Goal: Task Accomplishment & Management: Manage account settings

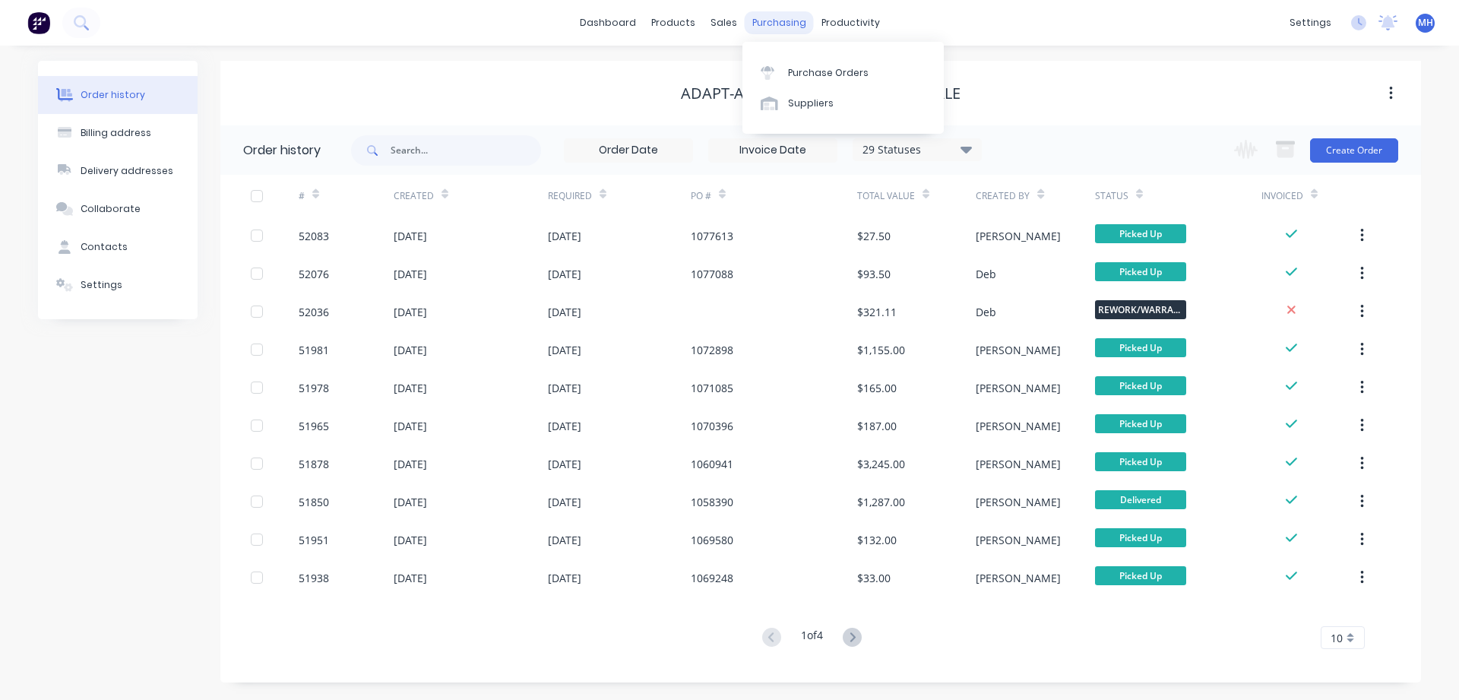
click at [778, 24] on div "purchasing" at bounding box center [779, 22] width 69 height 23
click at [798, 74] on div "Purchase Orders" at bounding box center [828, 73] width 81 height 14
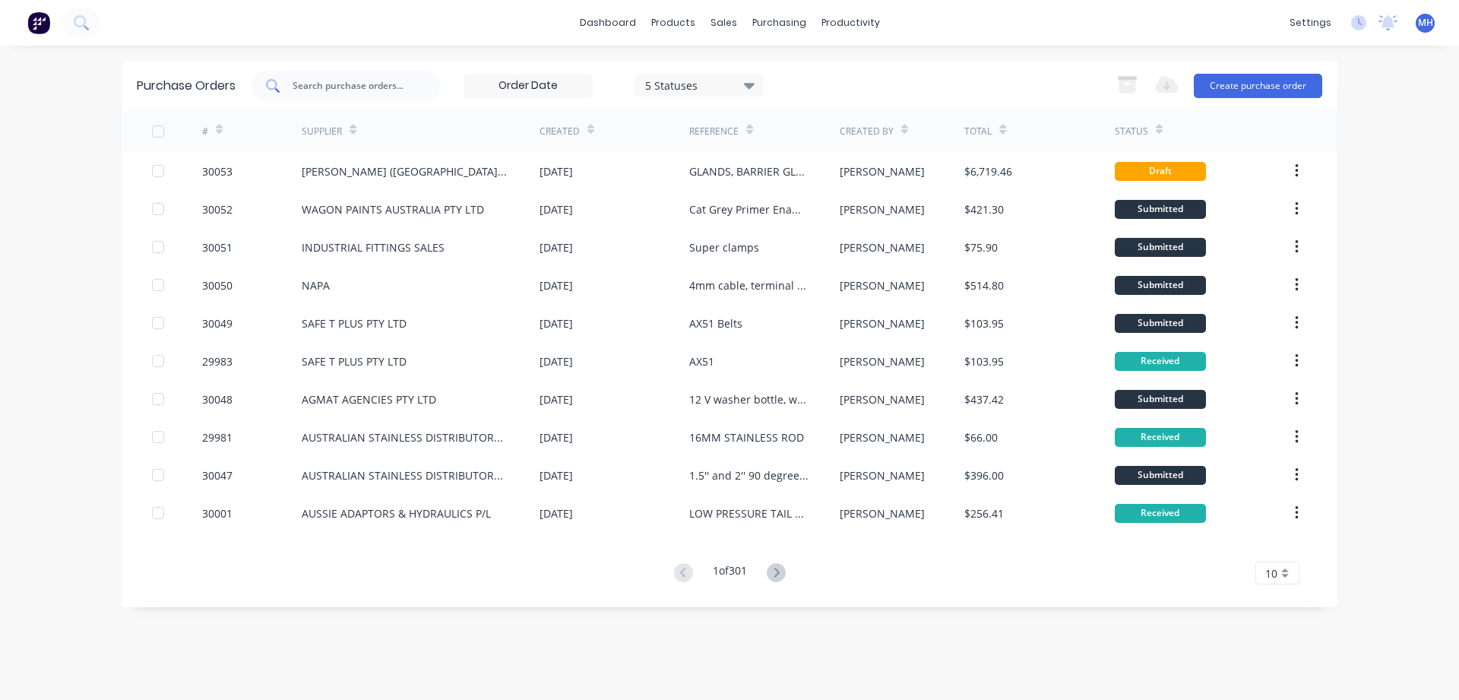
click at [300, 84] on input "text" at bounding box center [354, 85] width 126 height 15
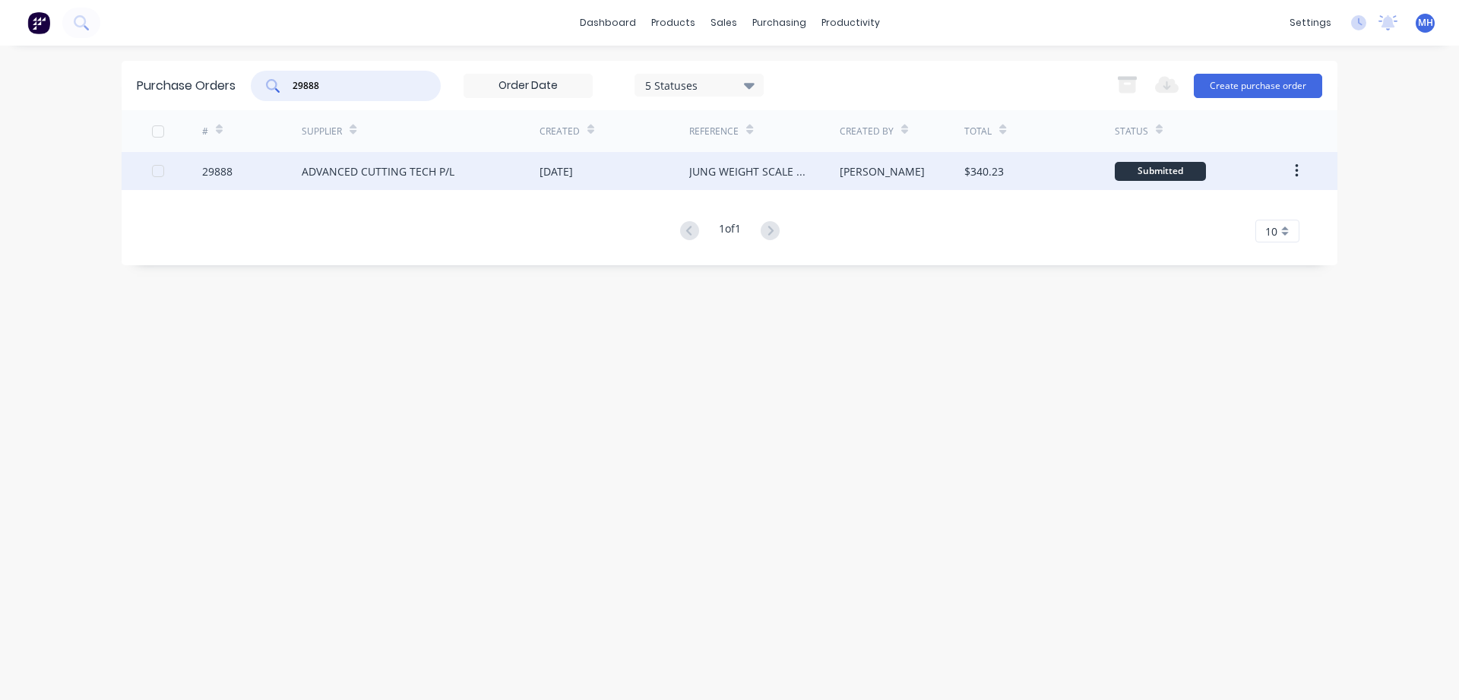
type input "29888"
click at [357, 169] on div "ADVANCED CUTTING TECH P/L" at bounding box center [378, 171] width 153 height 16
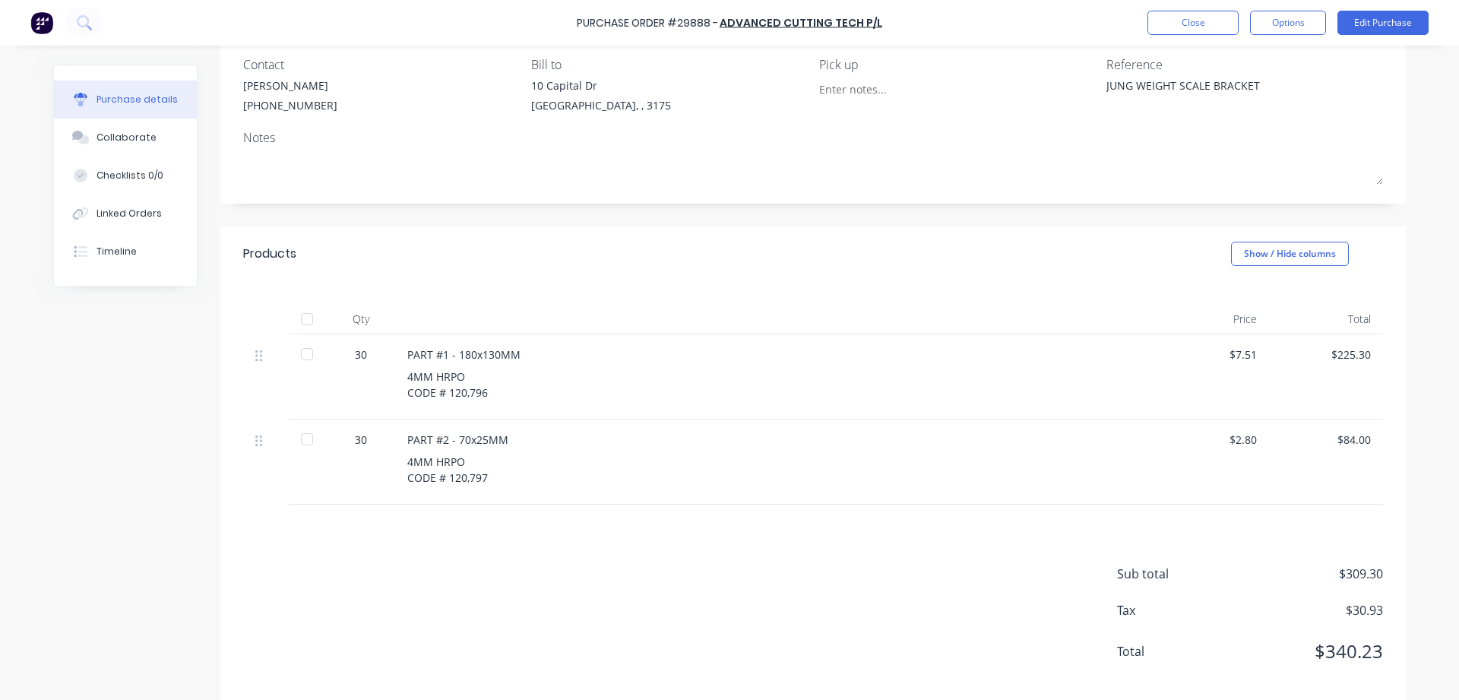
scroll to position [146, 0]
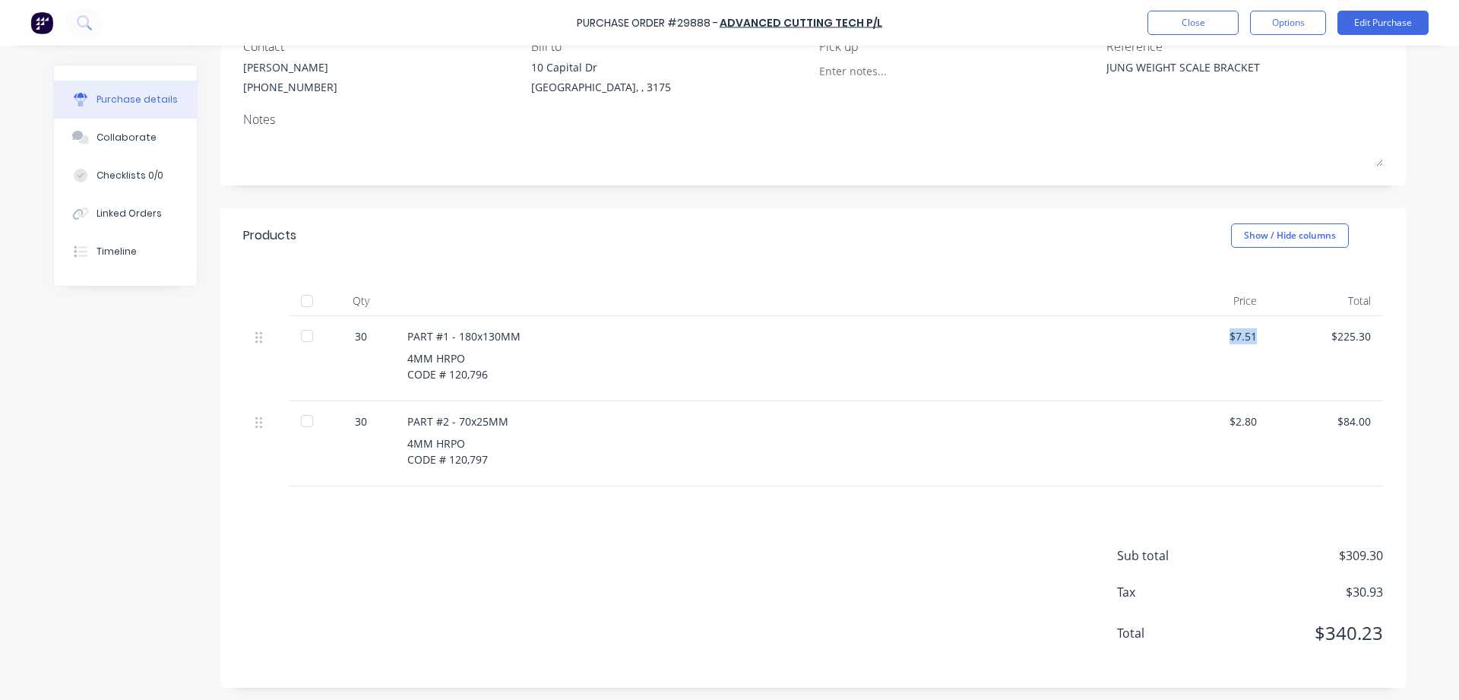
drag, startPoint x: 1231, startPoint y: 333, endPoint x: 1266, endPoint y: 331, distance: 35.0
click at [1266, 331] on div "$7.51" at bounding box center [1212, 358] width 114 height 85
drag, startPoint x: 1334, startPoint y: 329, endPoint x: 1402, endPoint y: 329, distance: 67.6
click at [1402, 329] on div "Qty Price Total 30 PART #1 - 180x130MM 4MM HRPO CODE # 120,796 $7.51 $225.30 30…" at bounding box center [812, 374] width 1185 height 223
click at [1387, 23] on button "Edit Purchase" at bounding box center [1382, 23] width 91 height 24
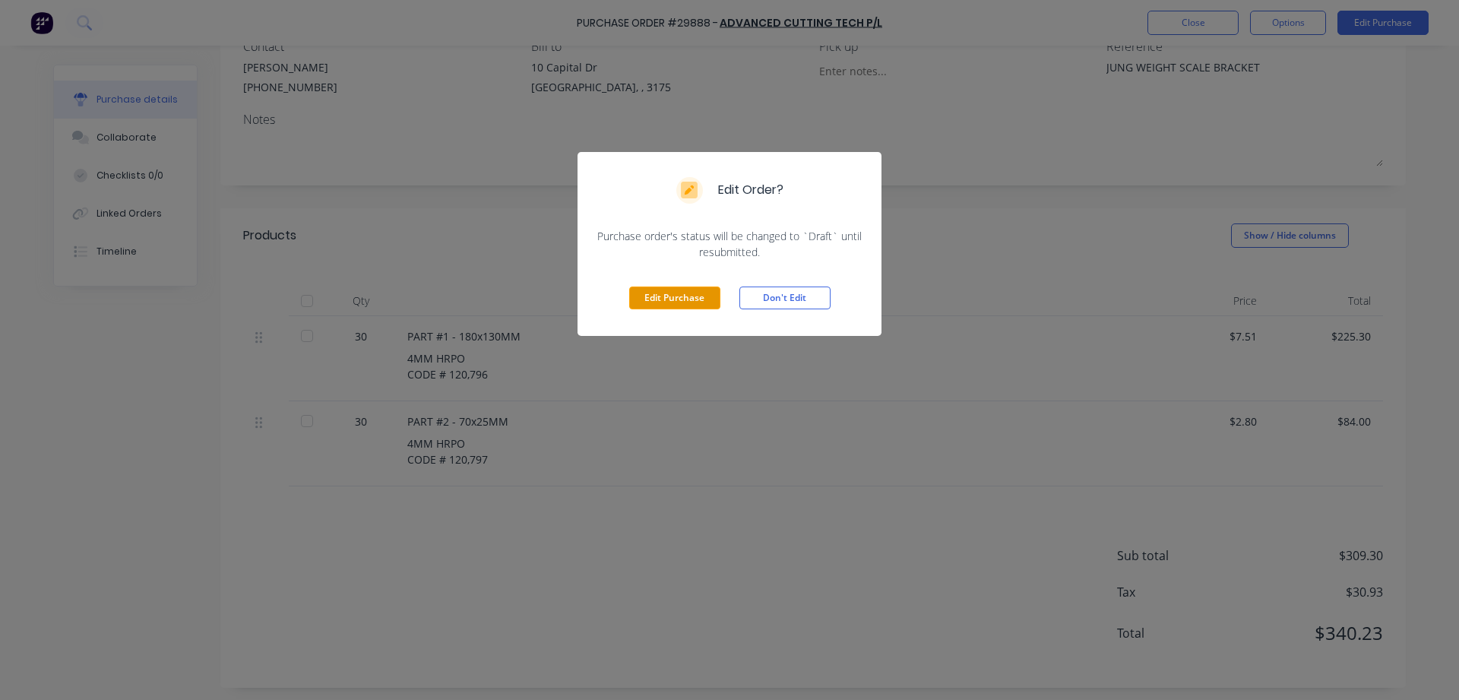
click at [672, 303] on button "Edit Purchase" at bounding box center [674, 297] width 91 height 23
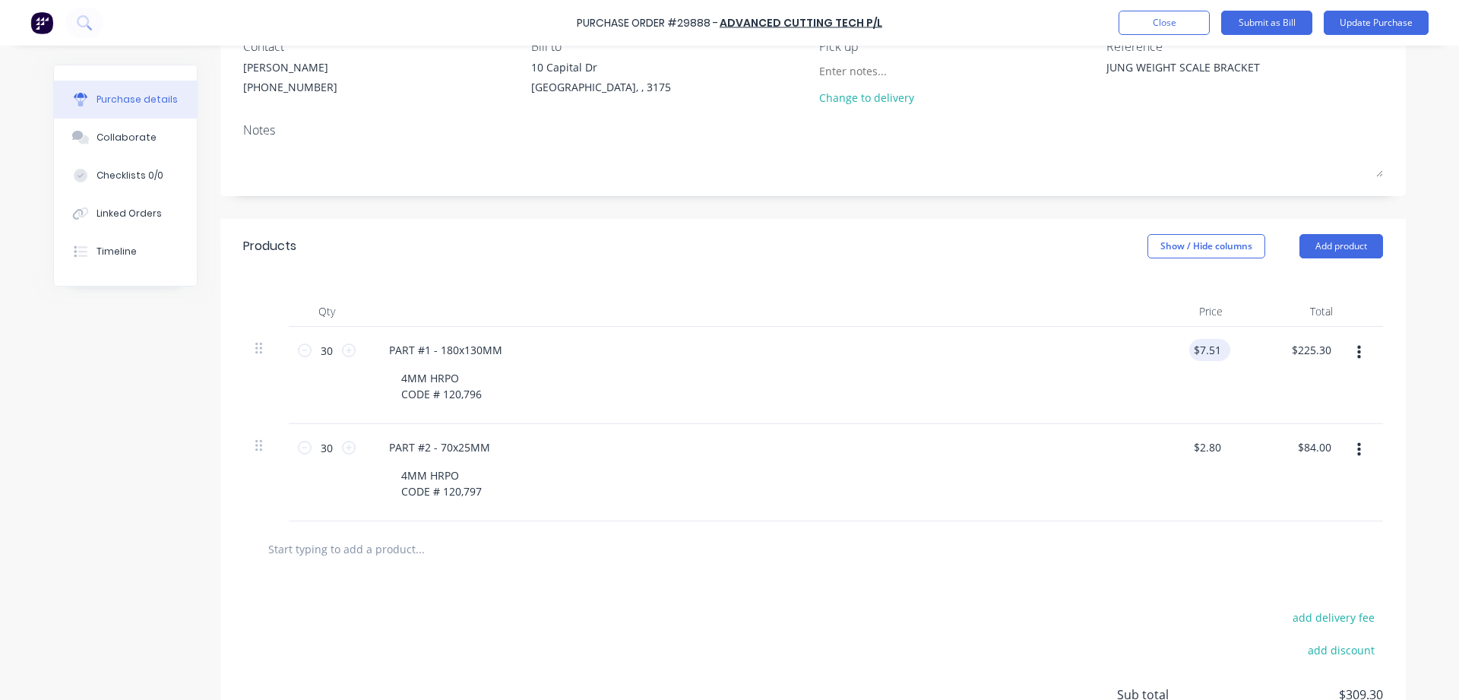
type textarea "x"
drag, startPoint x: 1221, startPoint y: 348, endPoint x: 1146, endPoint y: 348, distance: 75.2
click at [1195, 348] on input "7.51" at bounding box center [1209, 350] width 29 height 22
type input "6.76"
type textarea "x"
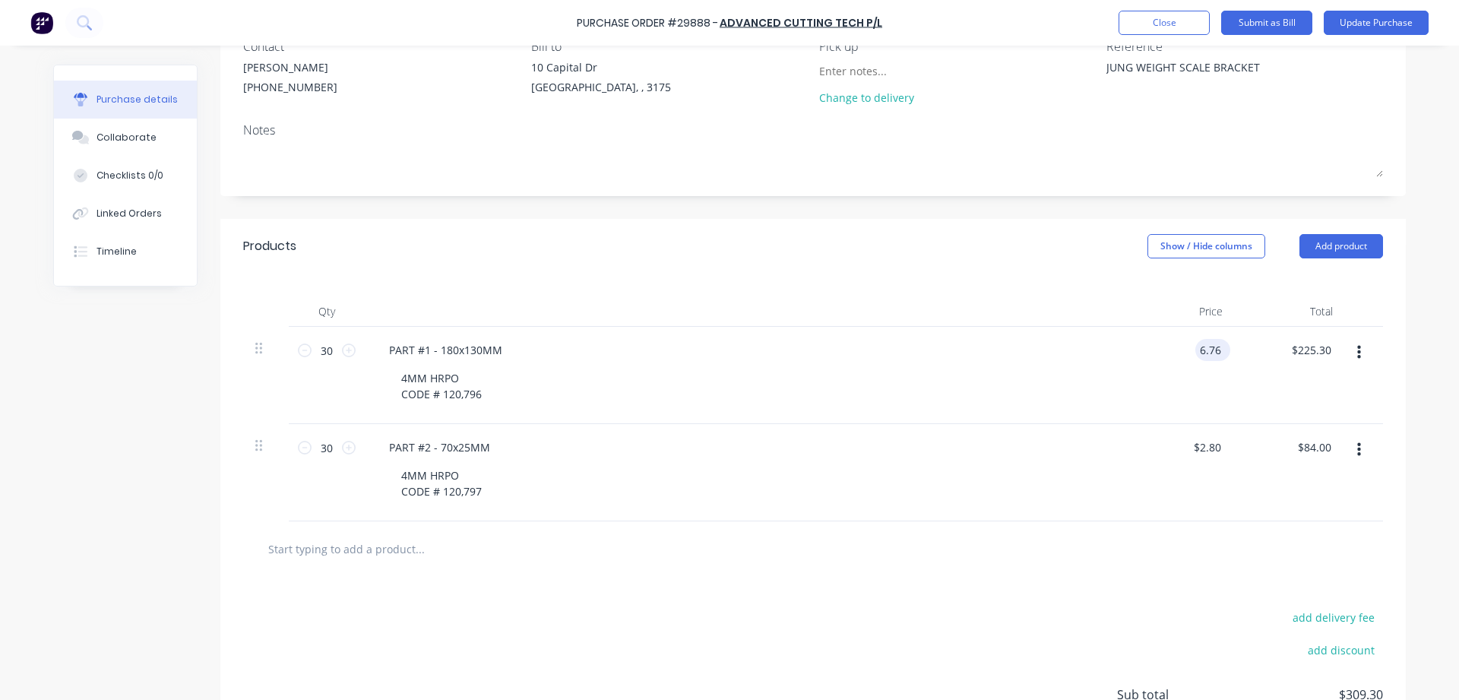
type input "$6.76"
type input "202.80"
type textarea "x"
type input "$202.80"
type input "2.80"
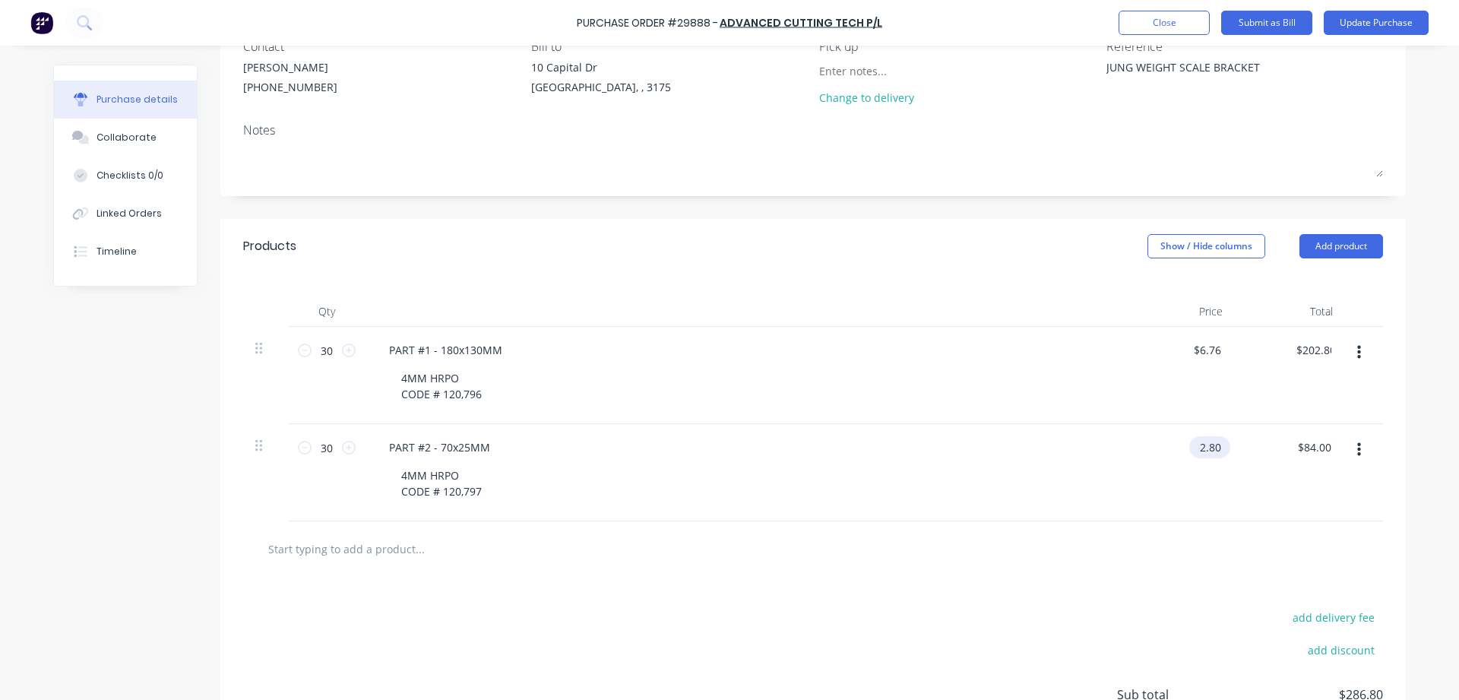
click at [1216, 443] on input "2.80" at bounding box center [1206, 447] width 35 height 22
click at [1216, 443] on input "2.80" at bounding box center [1209, 447] width 29 height 22
type textarea "x"
drag, startPoint x: 1196, startPoint y: 445, endPoint x: 1236, endPoint y: 454, distance: 41.1
click at [1236, 454] on div "30 30 PART #2 - 70x25MM 4MM HRPO CODE # 120,797 2.80 2.80 $84.00 $84.00" at bounding box center [813, 472] width 1140 height 97
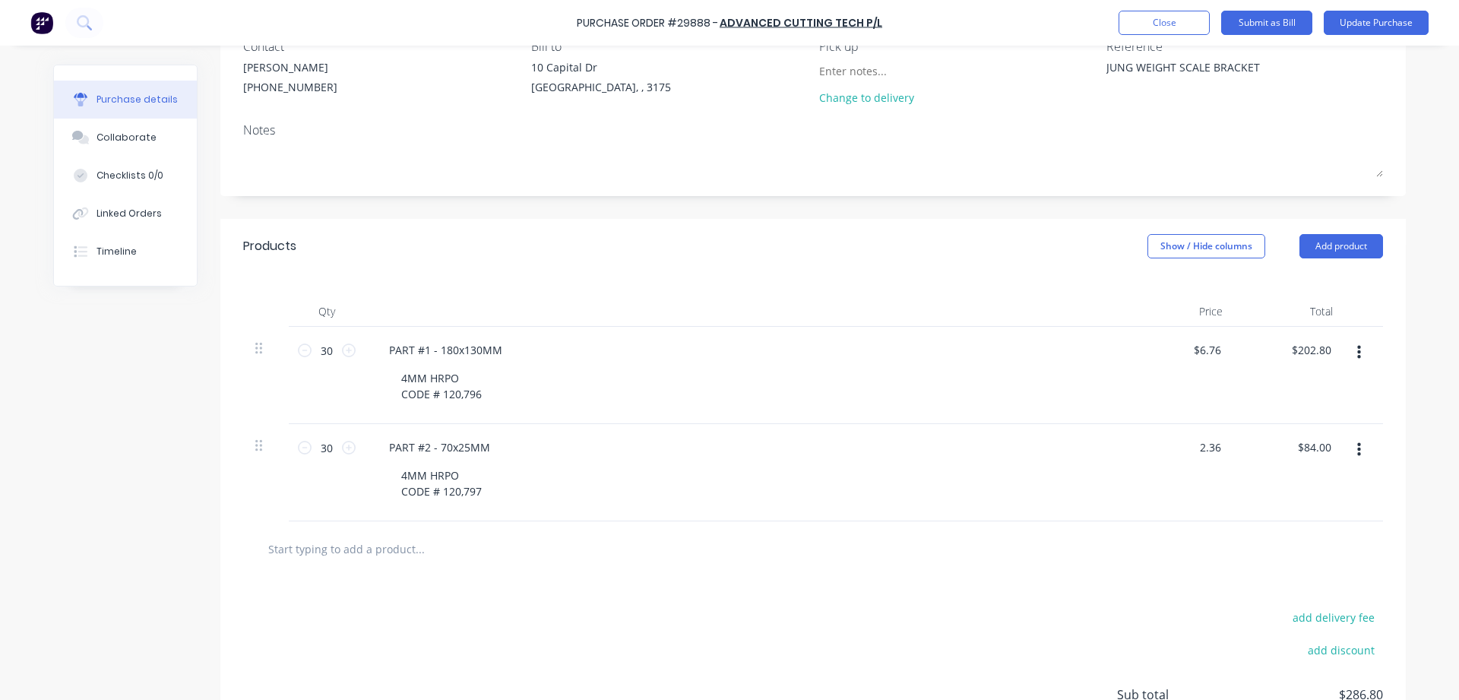
type input "2.36"
type textarea "x"
type input "$2.36"
type input "70.80"
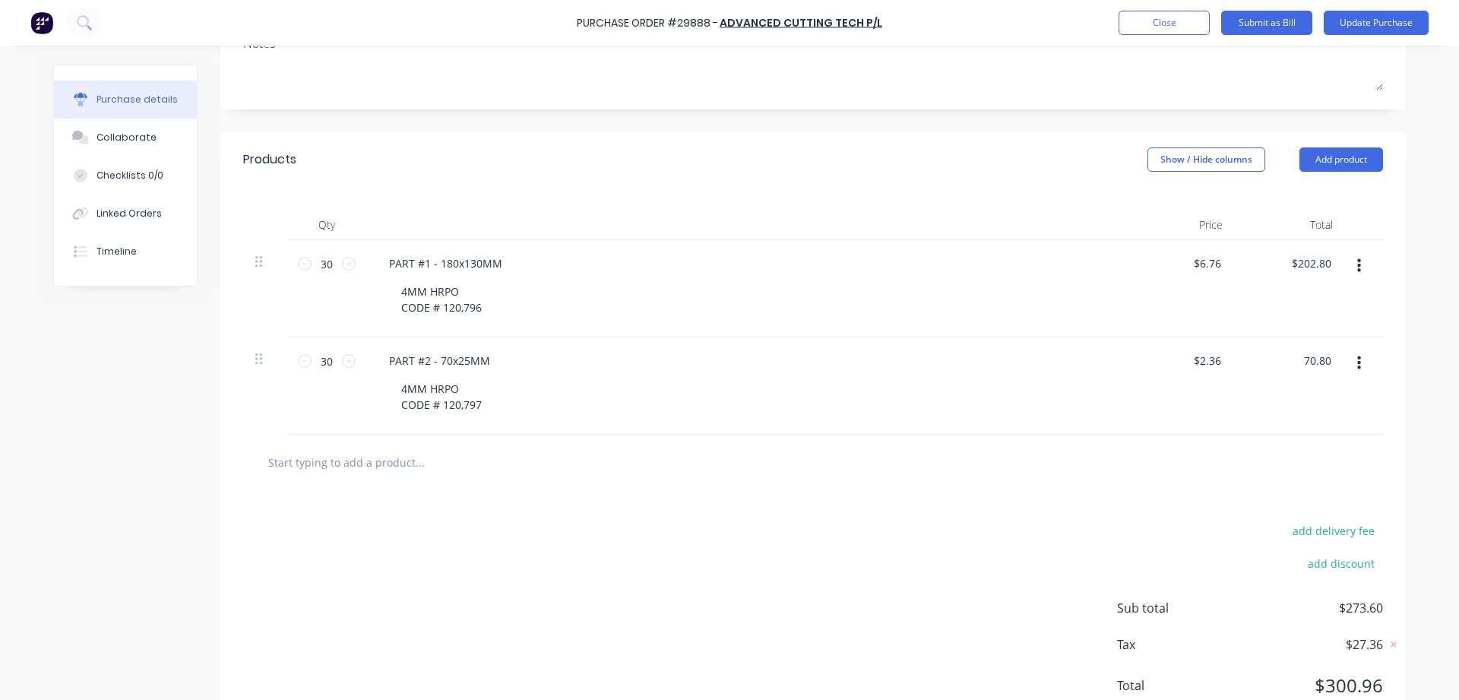
scroll to position [285, 0]
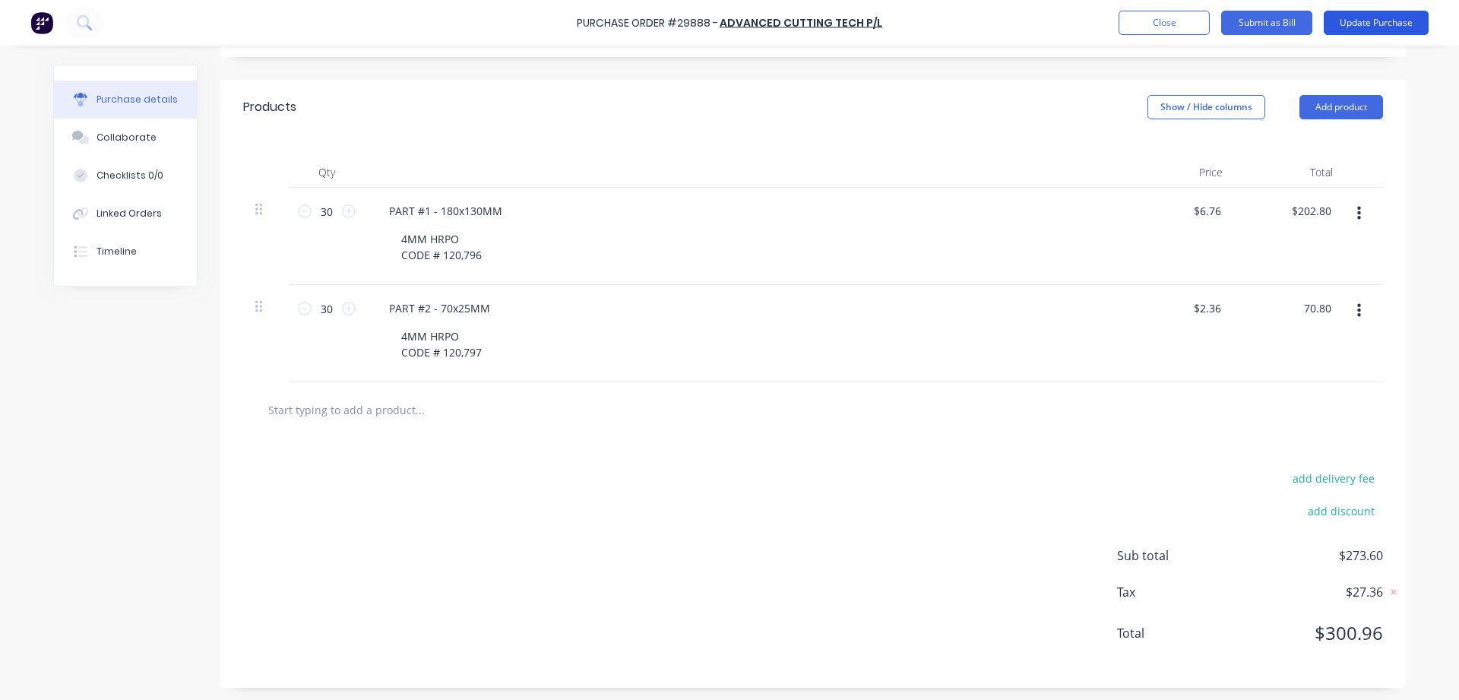
type textarea "x"
type input "$70.80"
click at [1387, 19] on button "Update Purchase" at bounding box center [1375, 23] width 105 height 24
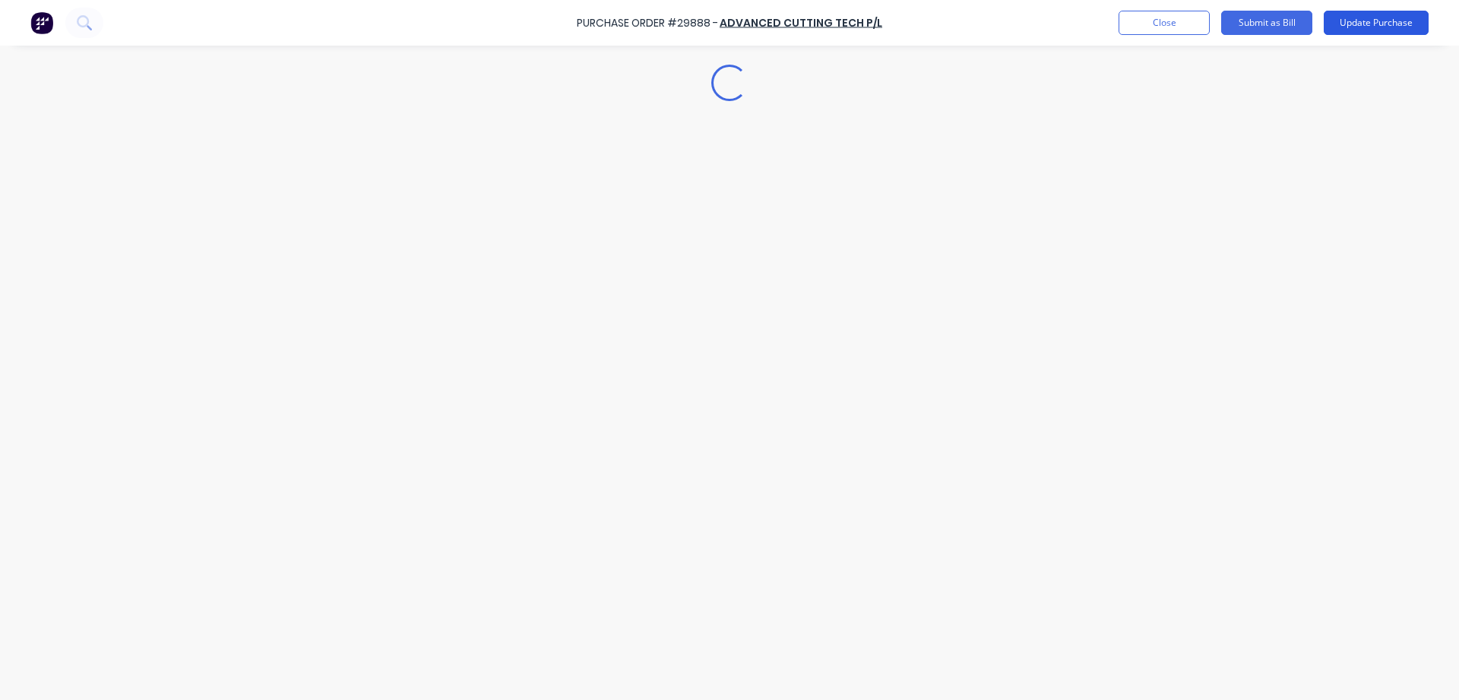
scroll to position [0, 0]
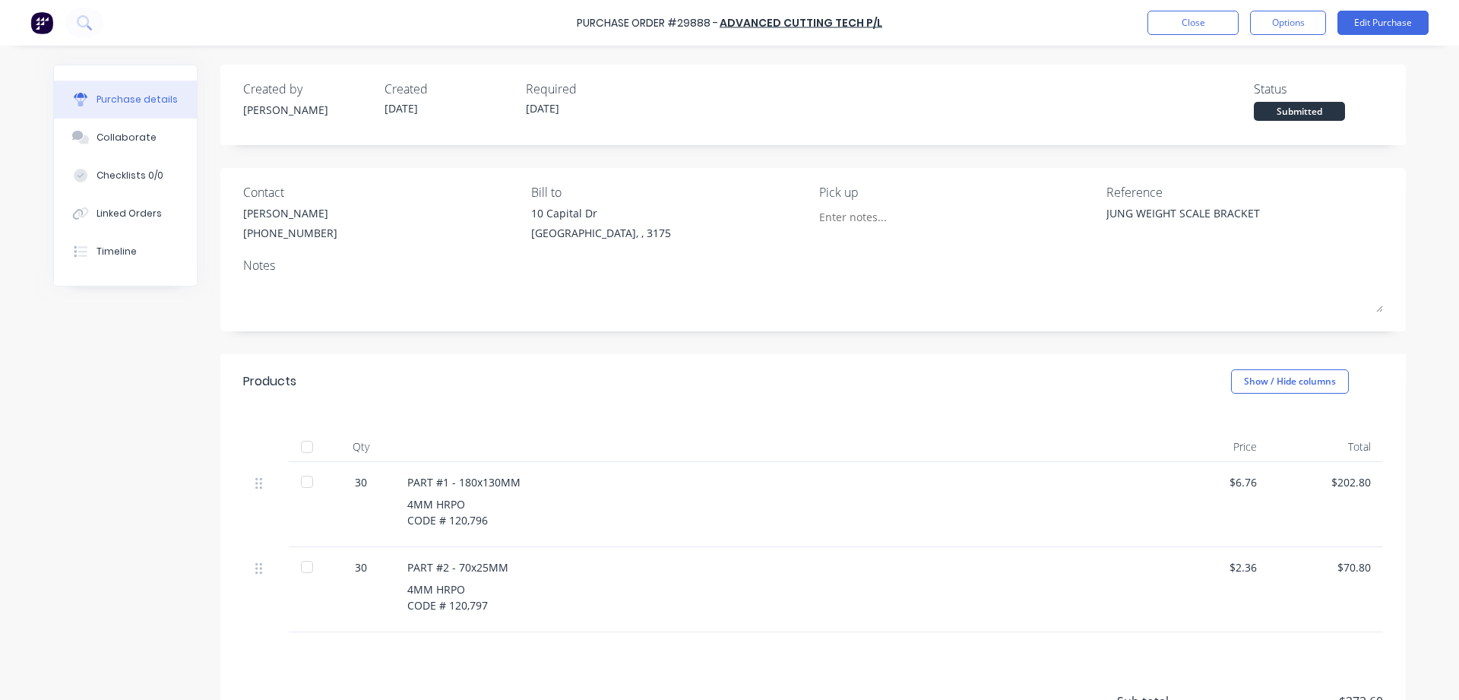
type textarea "x"
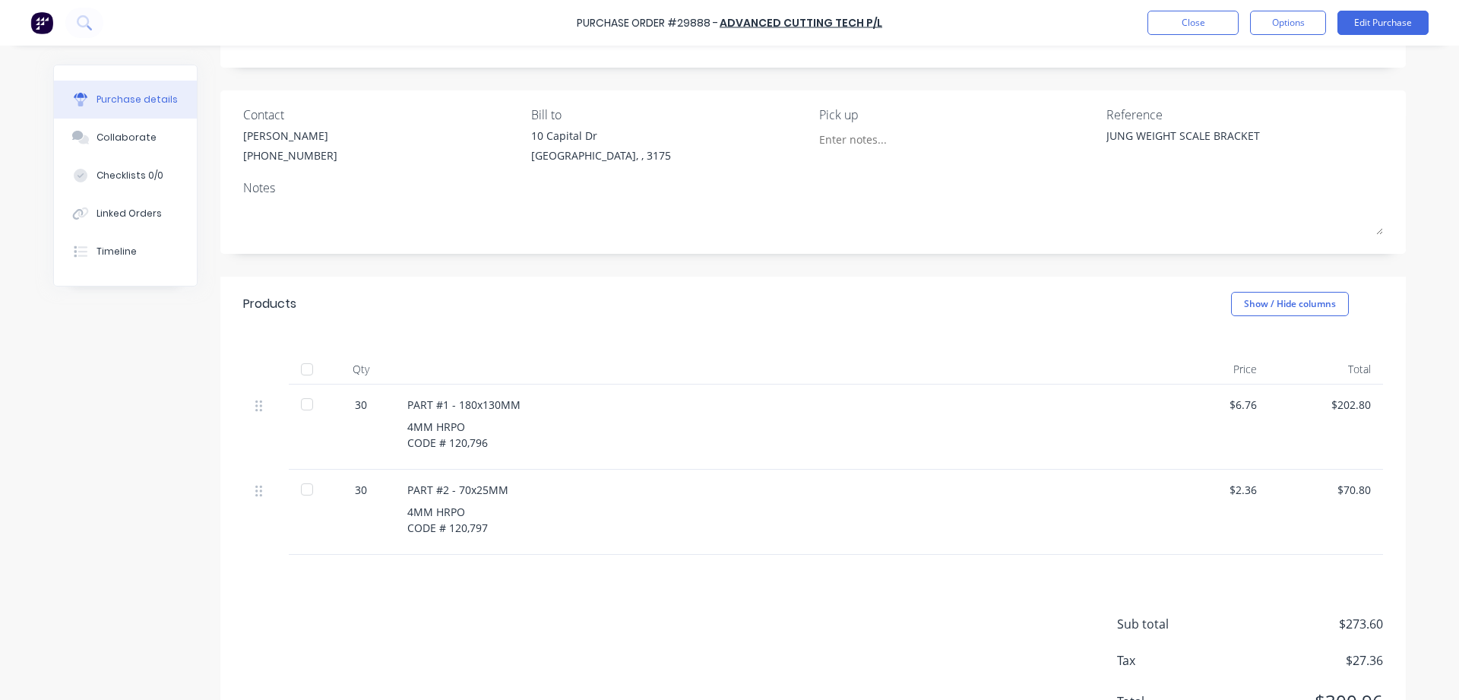
scroll to position [146, 0]
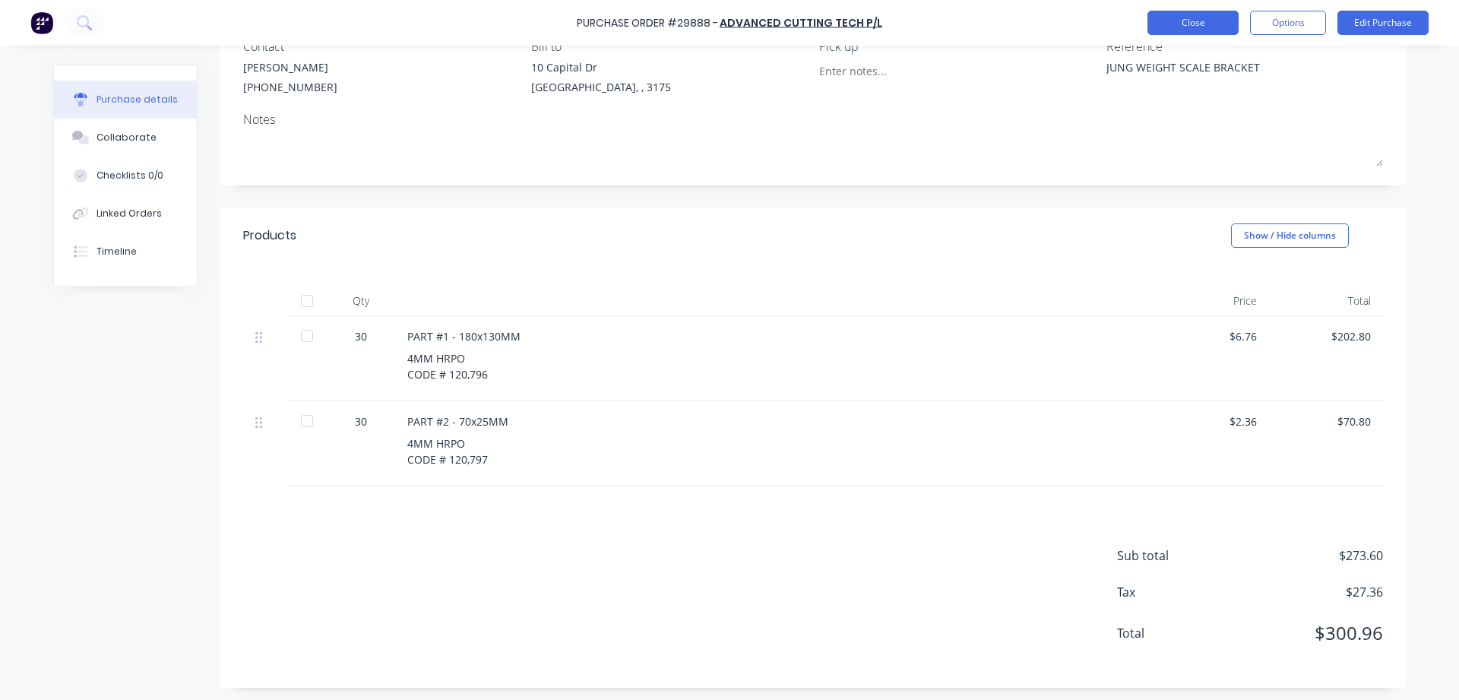
click at [1200, 31] on button "Close" at bounding box center [1192, 23] width 91 height 24
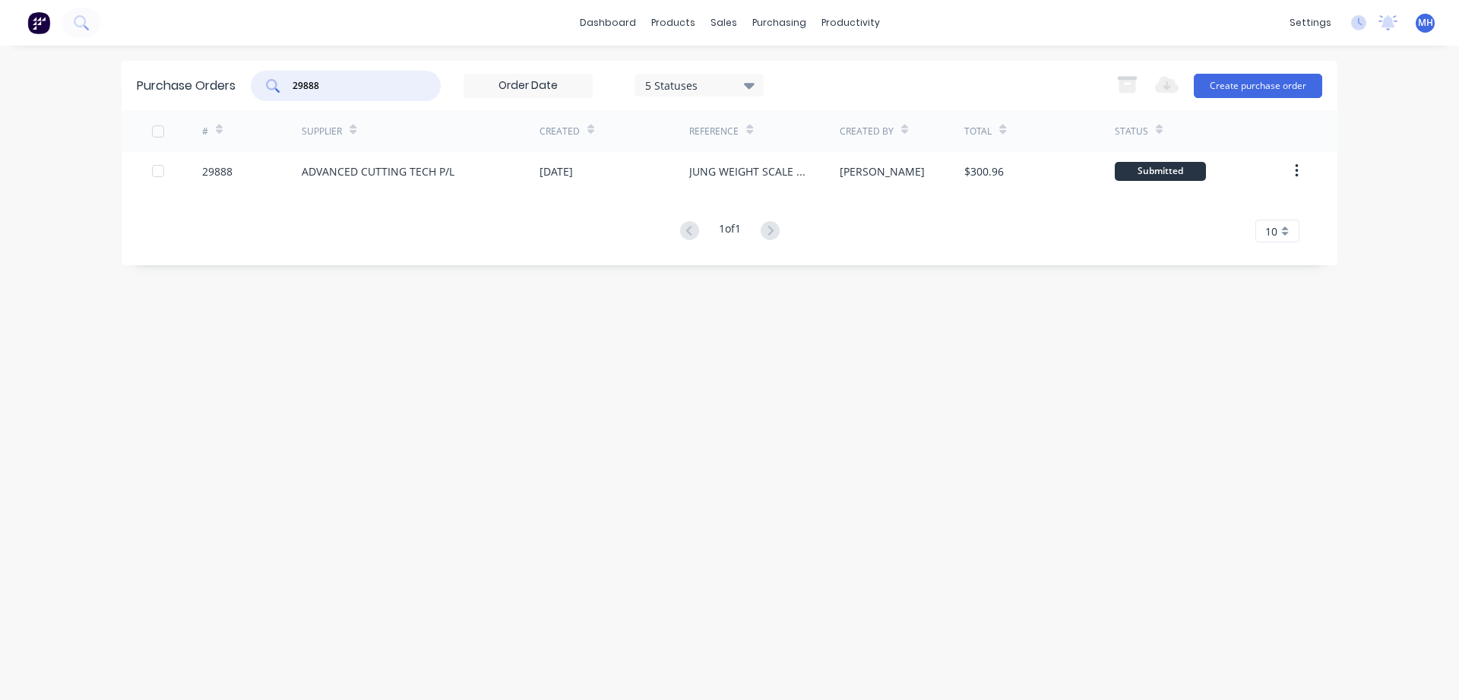
drag, startPoint x: 339, startPoint y: 79, endPoint x: 166, endPoint y: 90, distance: 173.5
click at [291, 90] on input "29888" at bounding box center [354, 85] width 126 height 15
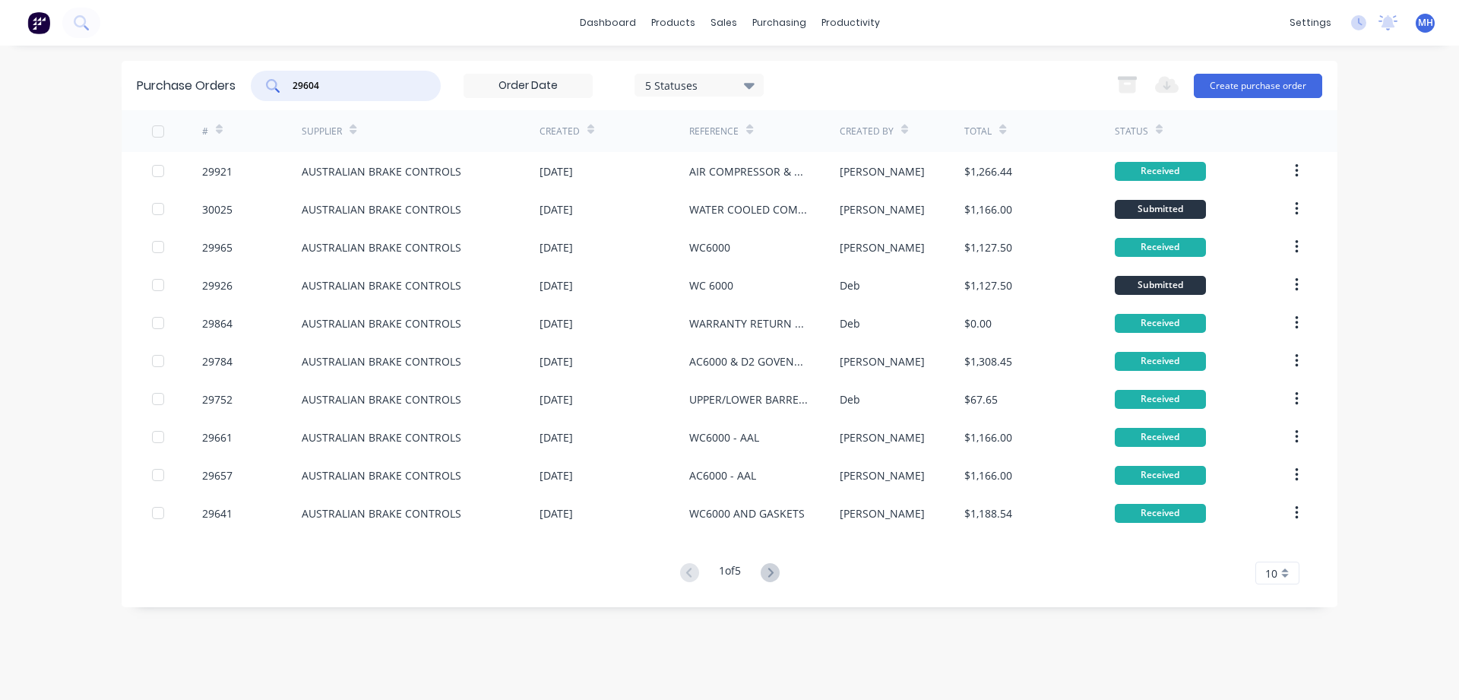
click at [333, 84] on input "29604" at bounding box center [354, 85] width 126 height 15
drag, startPoint x: 324, startPoint y: 84, endPoint x: 195, endPoint y: 86, distance: 128.4
click at [291, 86] on input "29604" at bounding box center [354, 85] width 126 height 15
type input "29604"
click at [1286, 577] on div "10" at bounding box center [1277, 572] width 44 height 23
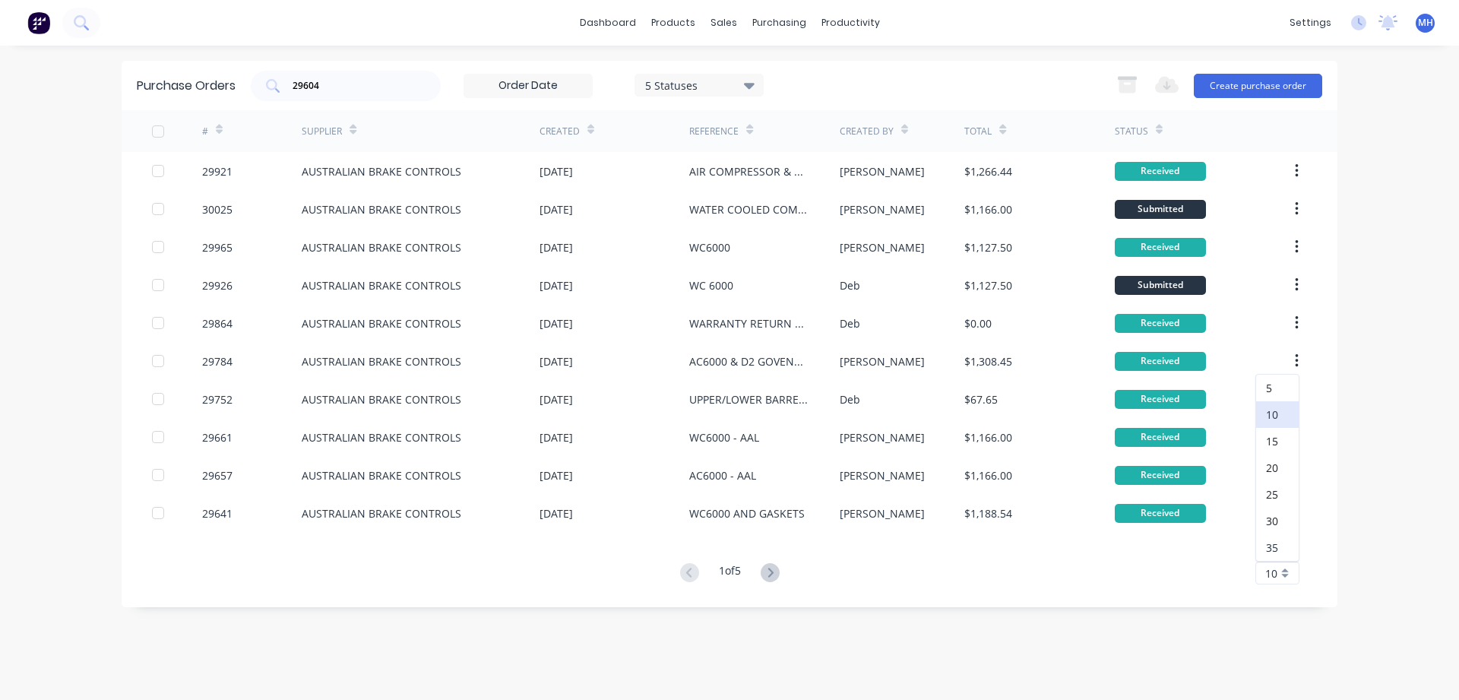
click at [1277, 547] on div "35" at bounding box center [1277, 547] width 43 height 27
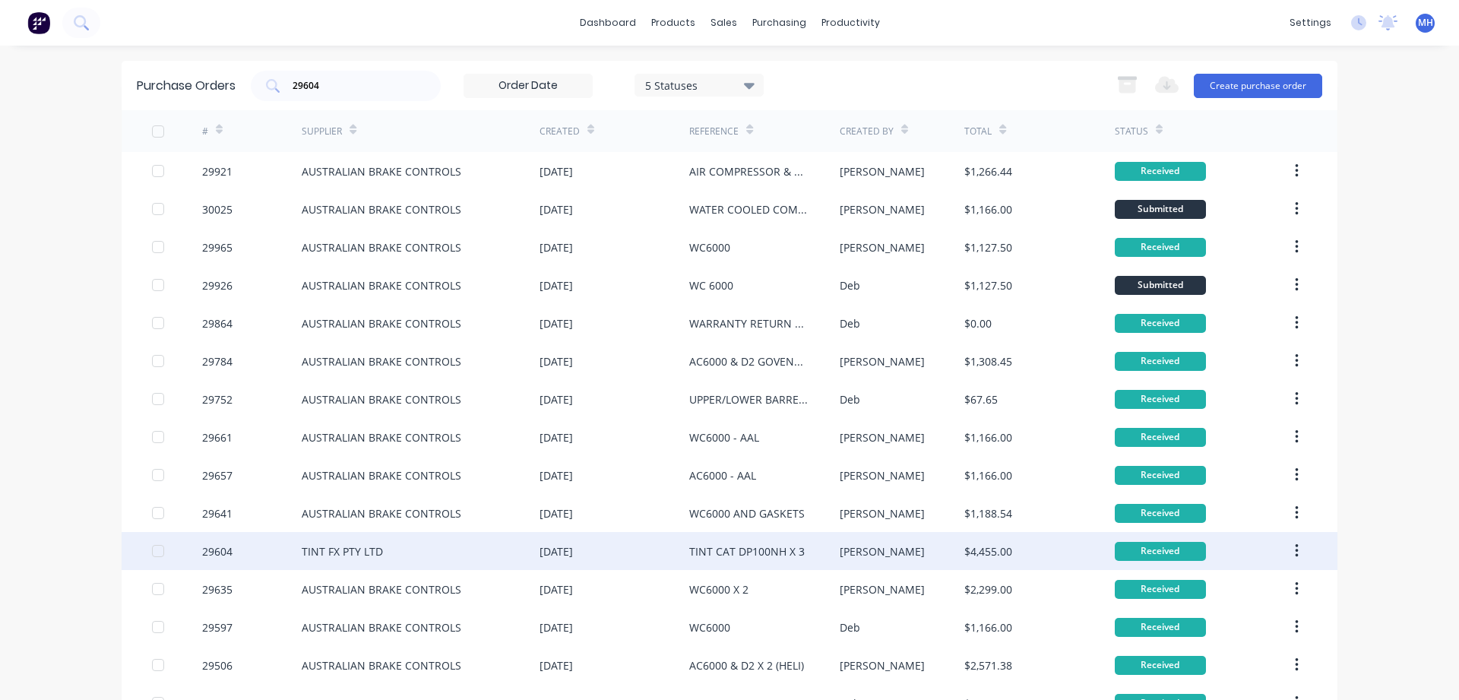
click at [359, 557] on div "TINT FX PTY LTD" at bounding box center [342, 551] width 81 height 16
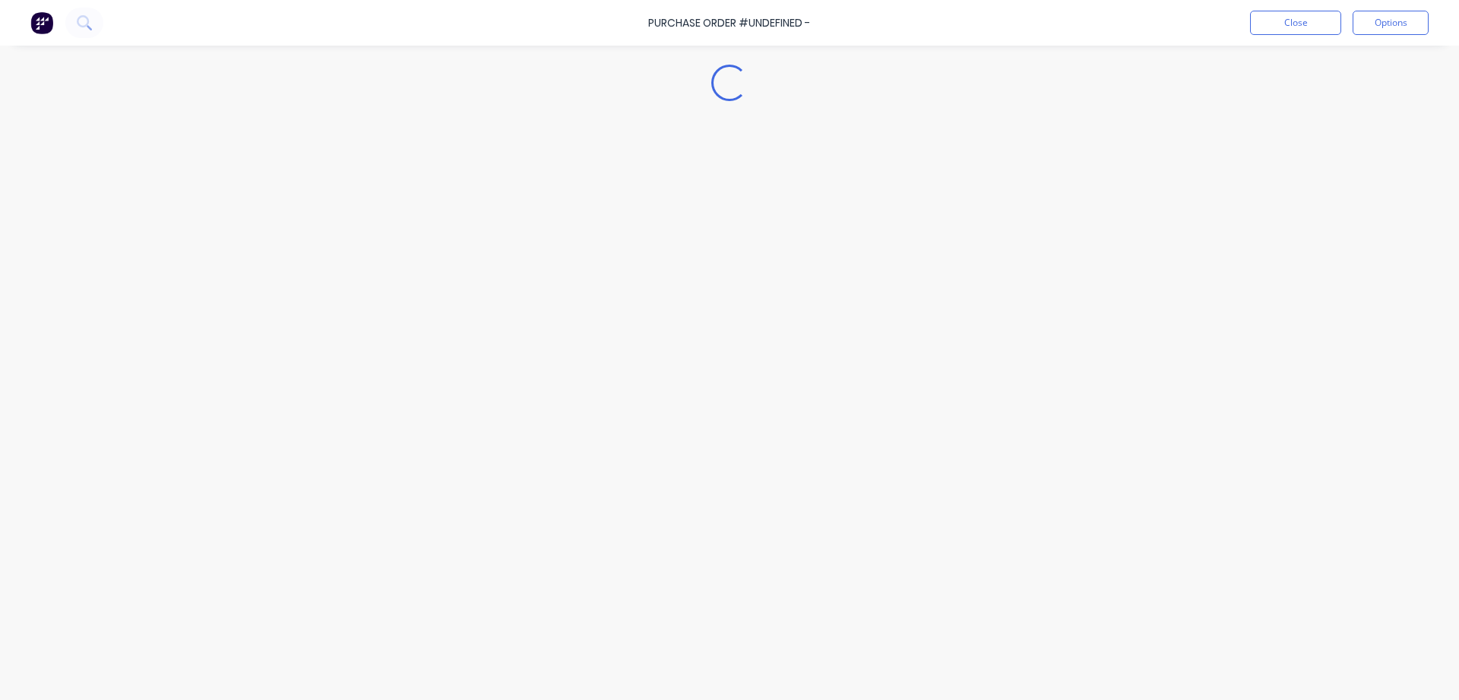
type textarea "x"
